Goal: Task Accomplishment & Management: Complete application form

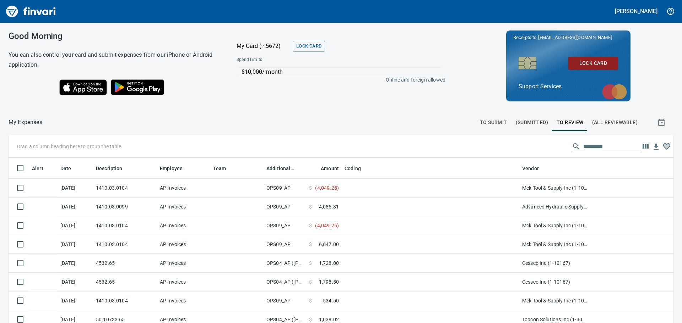
scroll to position [240, 649]
click at [494, 125] on span "To Submit" at bounding box center [493, 122] width 27 height 9
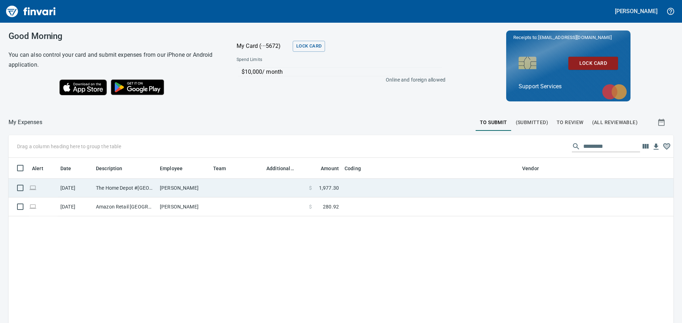
scroll to position [240, 654]
click at [329, 187] on span "1,977.30" at bounding box center [329, 188] width 20 height 7
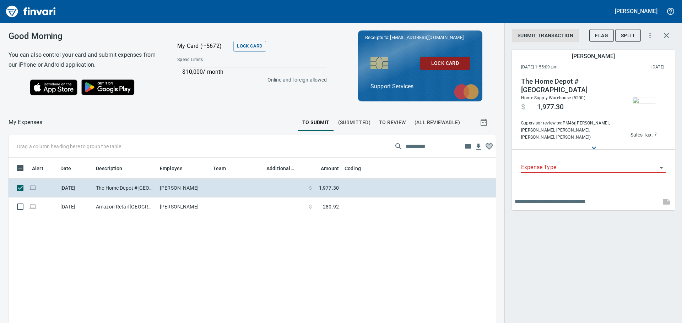
scroll to position [235, 476]
click at [542, 163] on input "Expense Type" at bounding box center [589, 168] width 136 height 10
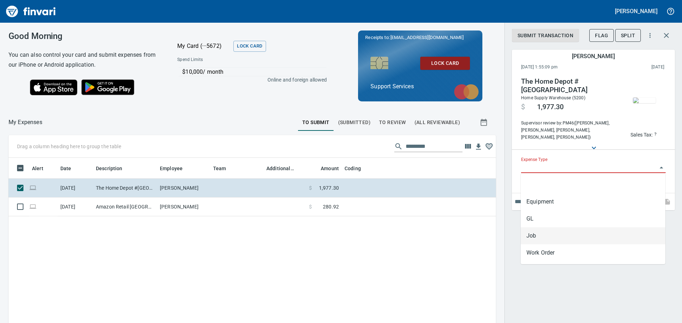
click at [550, 231] on li "Job" at bounding box center [592, 236] width 144 height 17
type input "***"
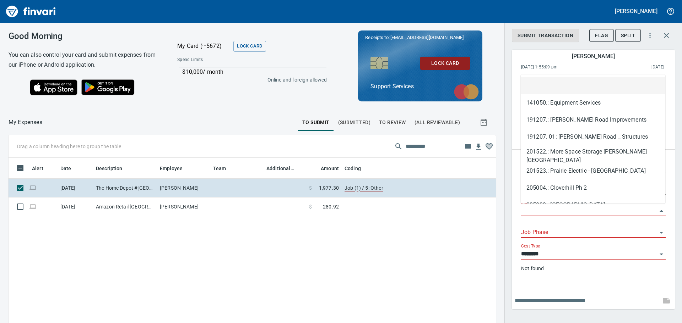
click at [545, 207] on input "Job" at bounding box center [589, 211] width 136 height 10
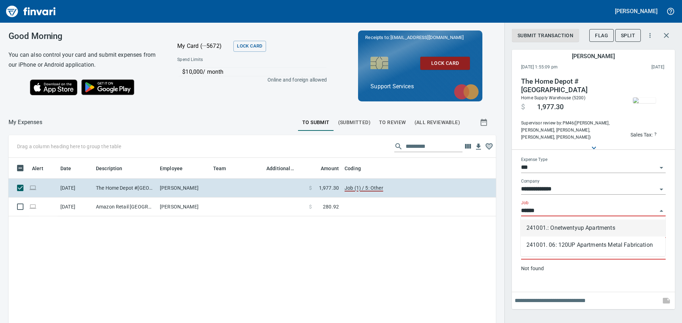
click at [591, 230] on li "241001.: Onetwentyup Apartments" at bounding box center [592, 228] width 144 height 17
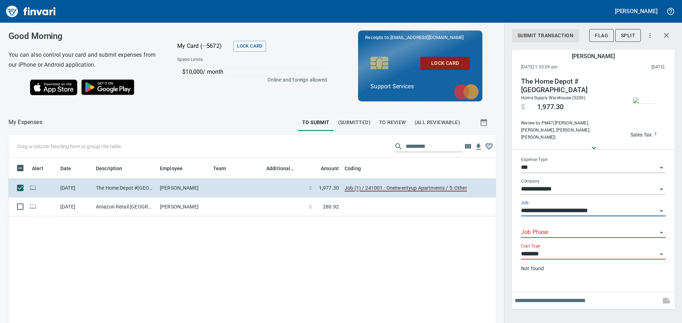
type input "**********"
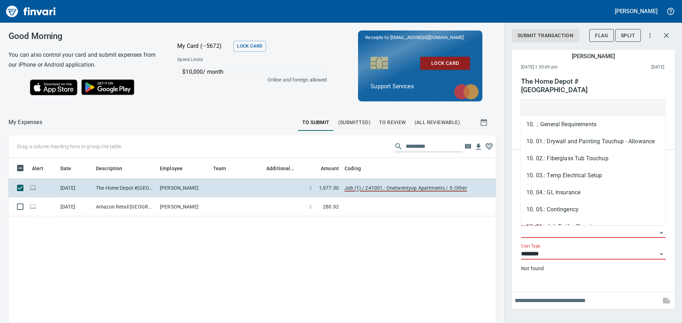
click at [559, 228] on input "Job Phase" at bounding box center [589, 233] width 136 height 10
click at [553, 257] on input "********" at bounding box center [589, 255] width 136 height 10
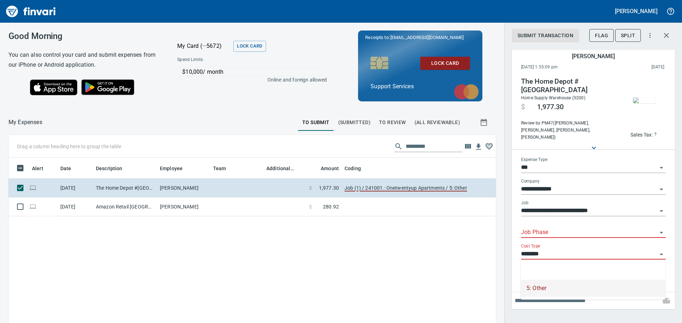
click at [550, 226] on div "Job Phase" at bounding box center [593, 230] width 144 height 16
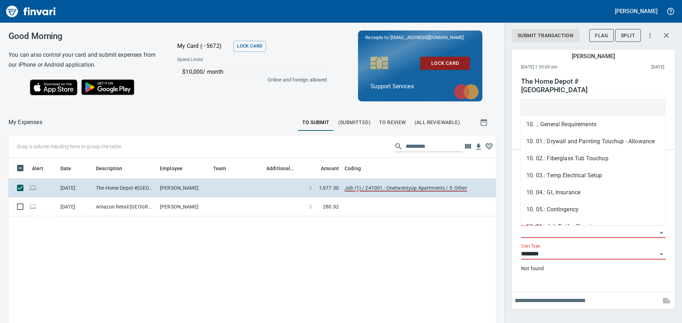
click at [550, 229] on input "Job Phase" at bounding box center [589, 233] width 136 height 10
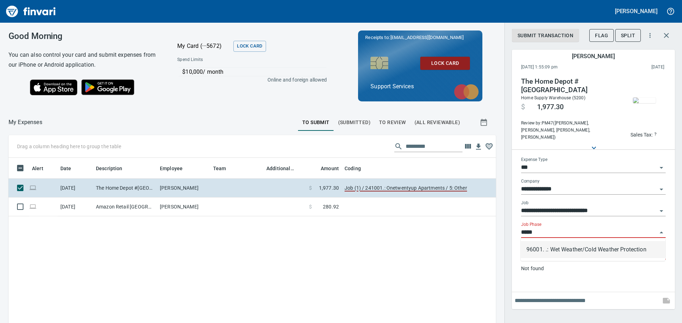
click at [568, 247] on li "96001. .: Wet Weather/Cold Weather Protection" at bounding box center [592, 249] width 144 height 17
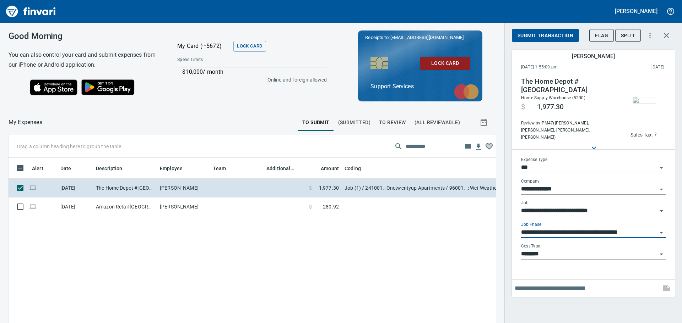
type input "**********"
click at [555, 284] on input "text" at bounding box center [585, 288] width 143 height 11
type input "*"
click at [552, 286] on input "**********" at bounding box center [585, 288] width 143 height 11
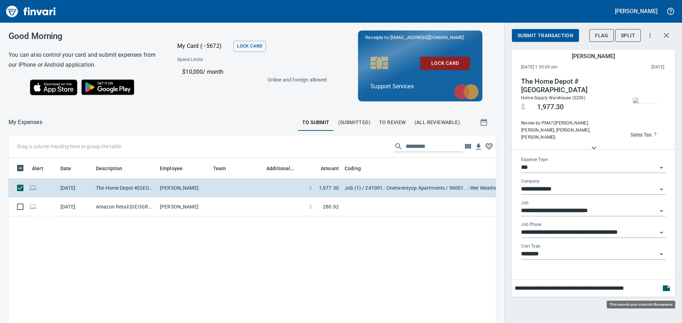
type input "**********"
click at [666, 289] on icon "button" at bounding box center [665, 289] width 7 height 6
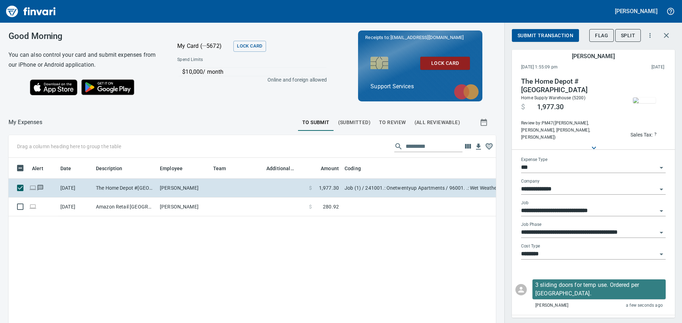
click at [542, 33] on span "Submit Transaction" at bounding box center [545, 35] width 56 height 9
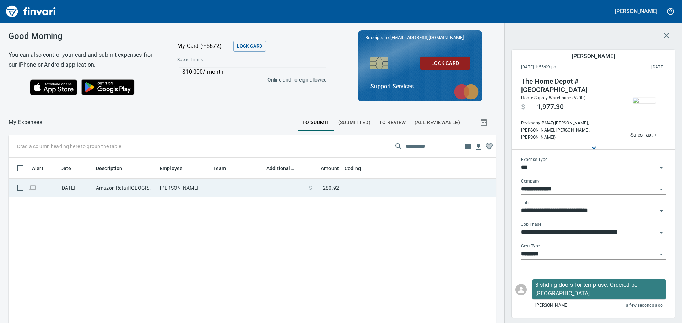
click at [273, 186] on td at bounding box center [284, 188] width 43 height 19
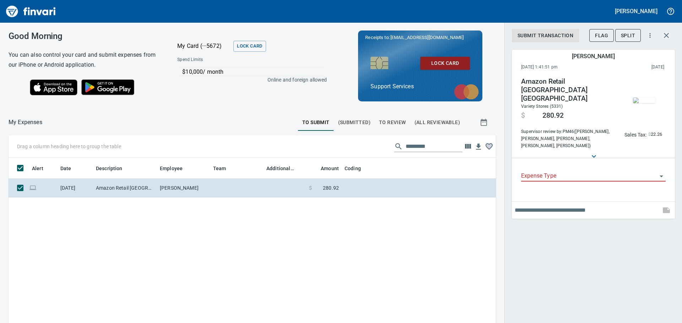
click at [646, 98] on img "button" at bounding box center [644, 101] width 23 height 6
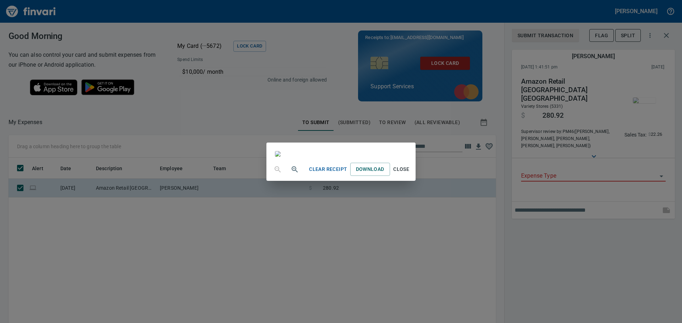
scroll to position [1, 0]
click at [605, 276] on div "Clear Receipt Download Close" at bounding box center [341, 161] width 682 height 323
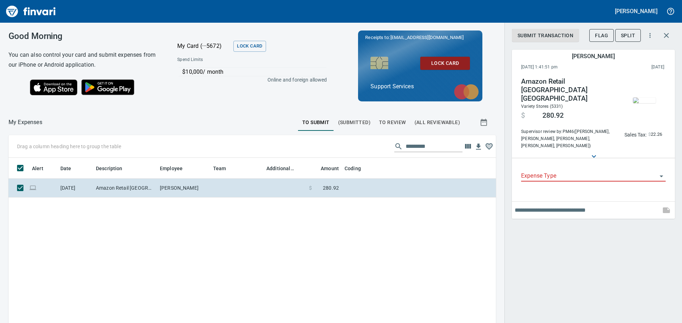
click at [553, 171] on input "Expense Type" at bounding box center [589, 176] width 136 height 10
type input "****"
click at [654, 171] on input "****" at bounding box center [589, 176] width 136 height 10
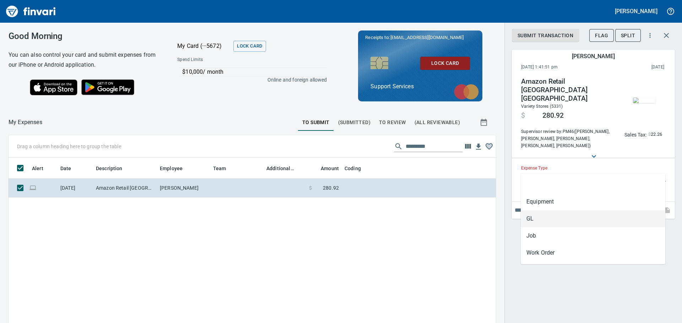
click at [559, 219] on li "GL" at bounding box center [592, 219] width 144 height 17
type input "**"
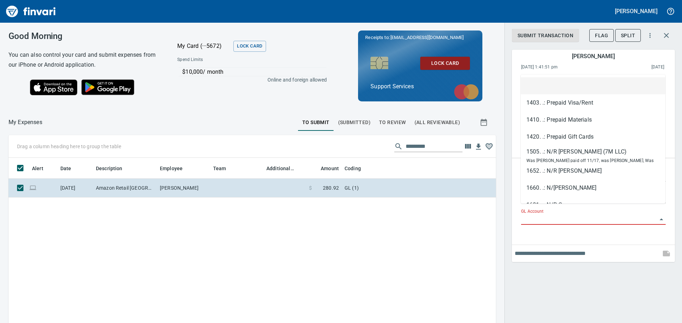
click at [541, 215] on input "GL Account" at bounding box center [589, 220] width 136 height 10
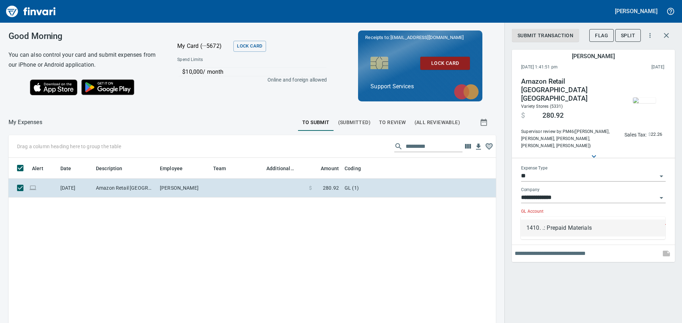
click at [571, 224] on li "1410. .: Prepaid Materials" at bounding box center [592, 228] width 144 height 17
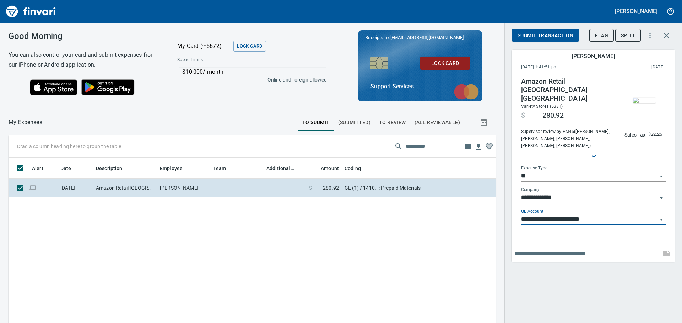
type input "**********"
click at [564, 251] on div at bounding box center [593, 253] width 163 height 17
click at [563, 248] on input "text" at bounding box center [585, 253] width 143 height 11
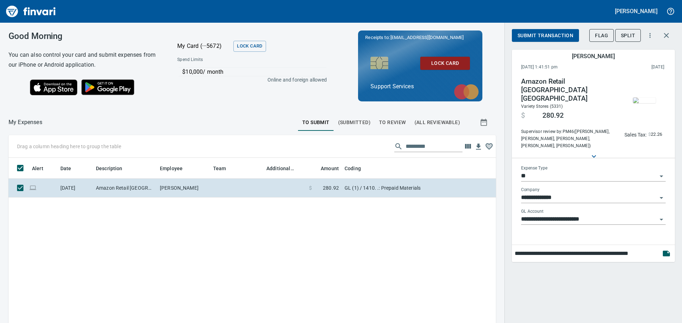
type input "**********"
click at [535, 34] on span "Submit Transaction" at bounding box center [545, 35] width 56 height 9
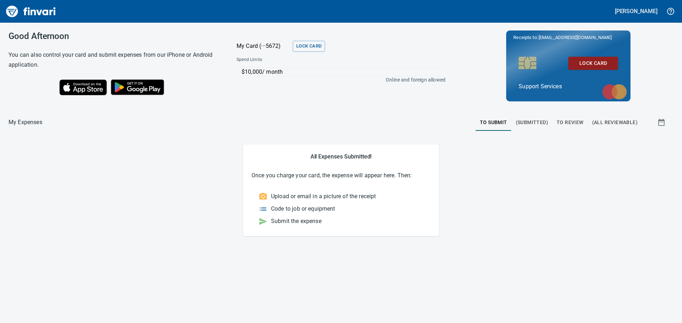
click at [539, 125] on span "(Submitted)" at bounding box center [531, 122] width 32 height 9
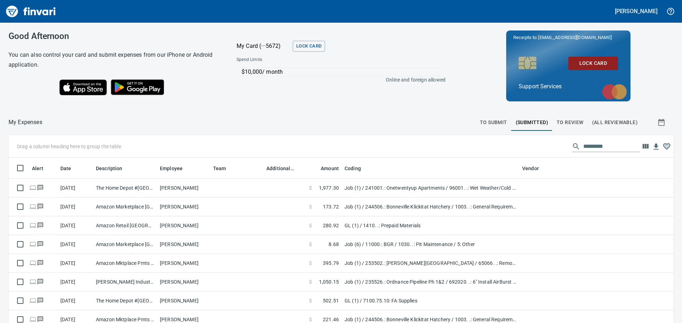
scroll to position [240, 649]
click at [566, 123] on span "To Review" at bounding box center [569, 122] width 27 height 9
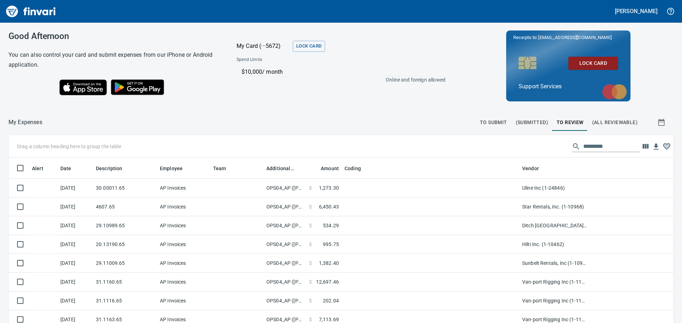
scroll to position [1, 1]
click at [601, 120] on span "(All Reviewable)" at bounding box center [614, 122] width 45 height 9
click at [515, 122] on span "(Submitted)" at bounding box center [531, 122] width 32 height 9
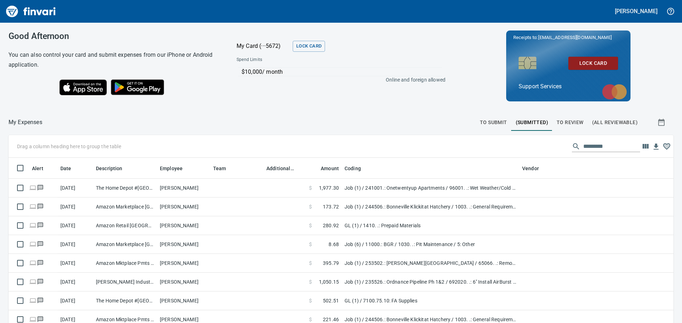
scroll to position [240, 649]
click at [482, 119] on span "To Submit" at bounding box center [493, 122] width 27 height 9
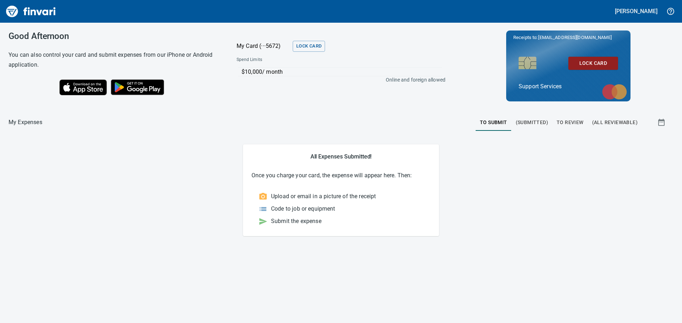
click at [534, 123] on span "(Submitted)" at bounding box center [531, 122] width 32 height 9
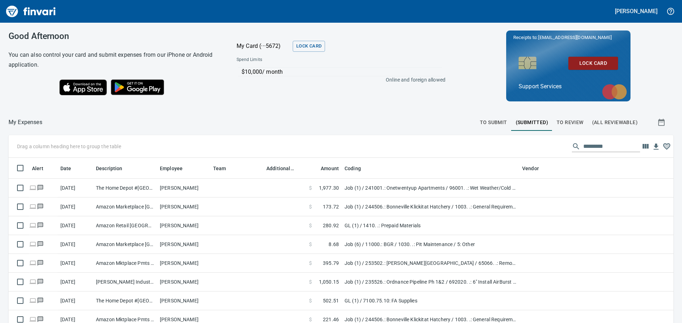
scroll to position [240, 649]
click at [568, 120] on span "To Review" at bounding box center [569, 122] width 27 height 9
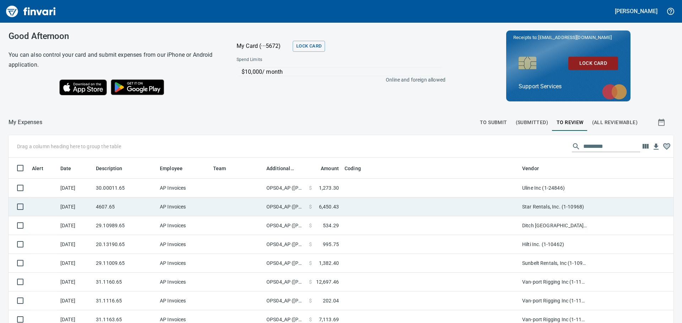
scroll to position [1, 1]
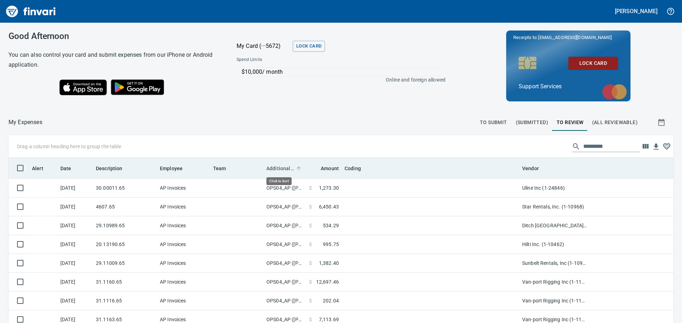
click at [282, 167] on span "Additional Reviewer" at bounding box center [280, 168] width 28 height 9
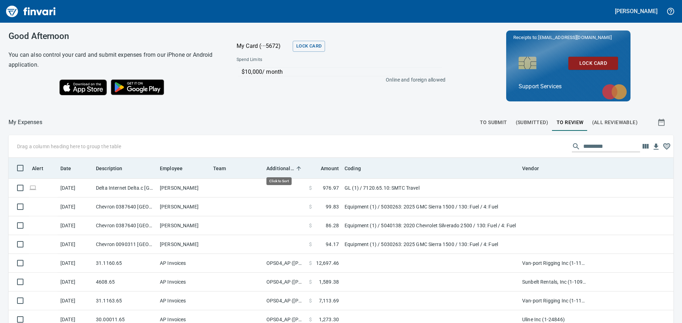
click at [282, 167] on span "Additional Reviewer" at bounding box center [280, 168] width 28 height 9
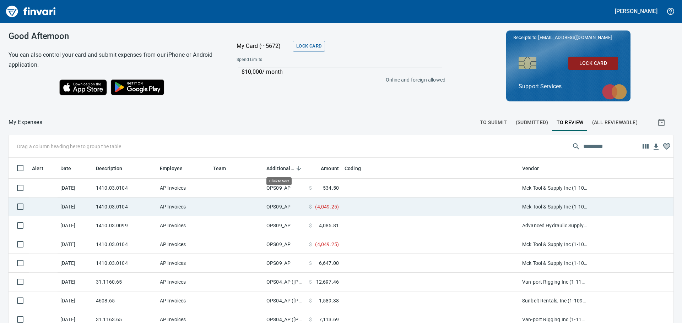
scroll to position [240, 649]
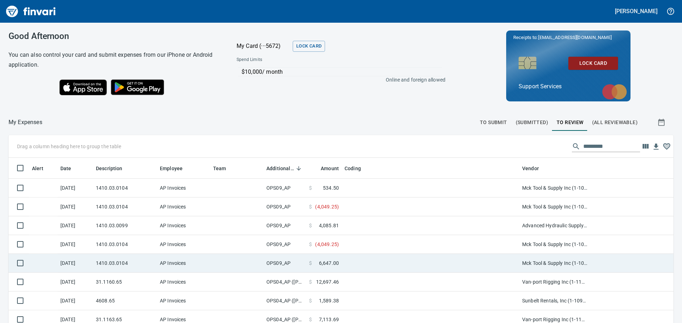
click at [351, 262] on td at bounding box center [429, 263] width 177 height 19
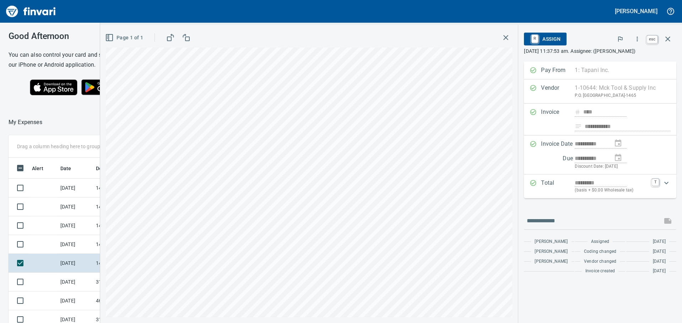
scroll to position [235, 471]
click at [668, 38] on icon "button" at bounding box center [667, 39] width 5 height 5
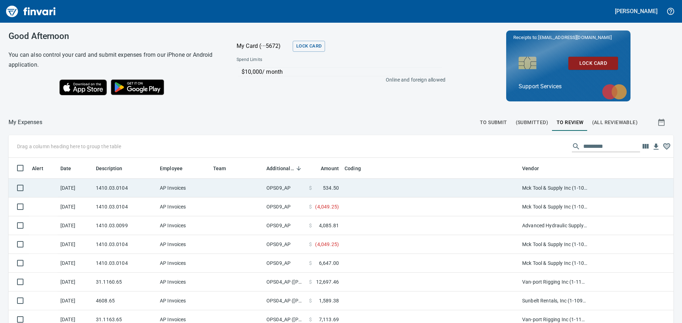
scroll to position [240, 649]
